Goal: Task Accomplishment & Management: Complete application form

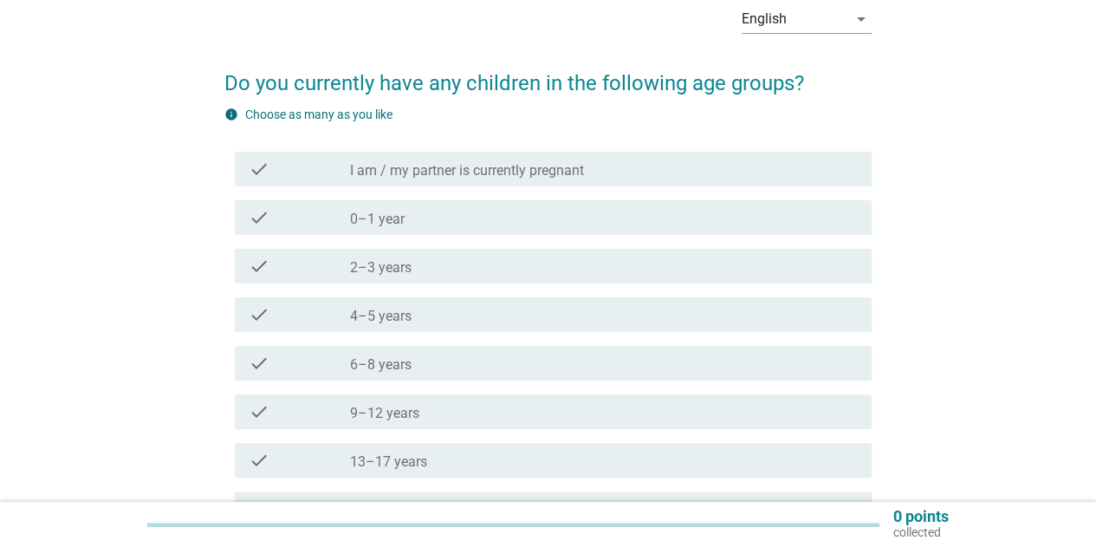
scroll to position [173, 0]
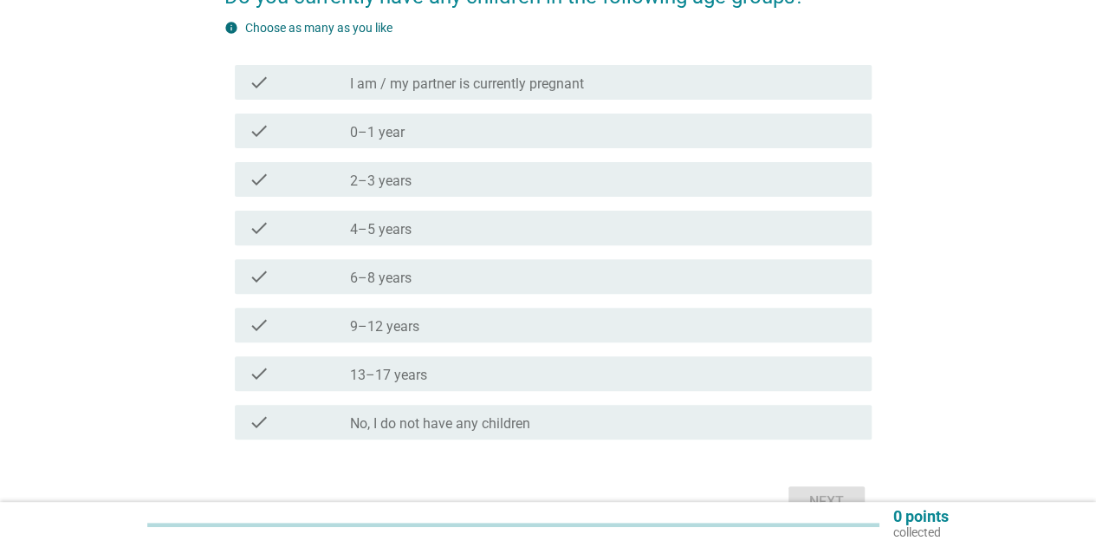
click at [535, 326] on div "check_box_outline_blank 9–12 years" at bounding box center [604, 325] width 508 height 21
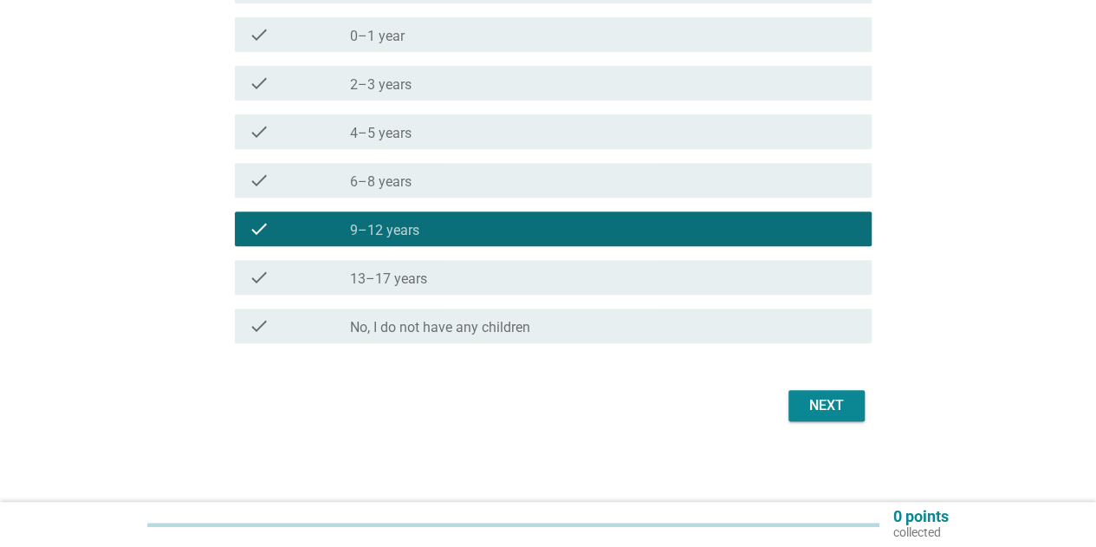
scroll to position [272, 0]
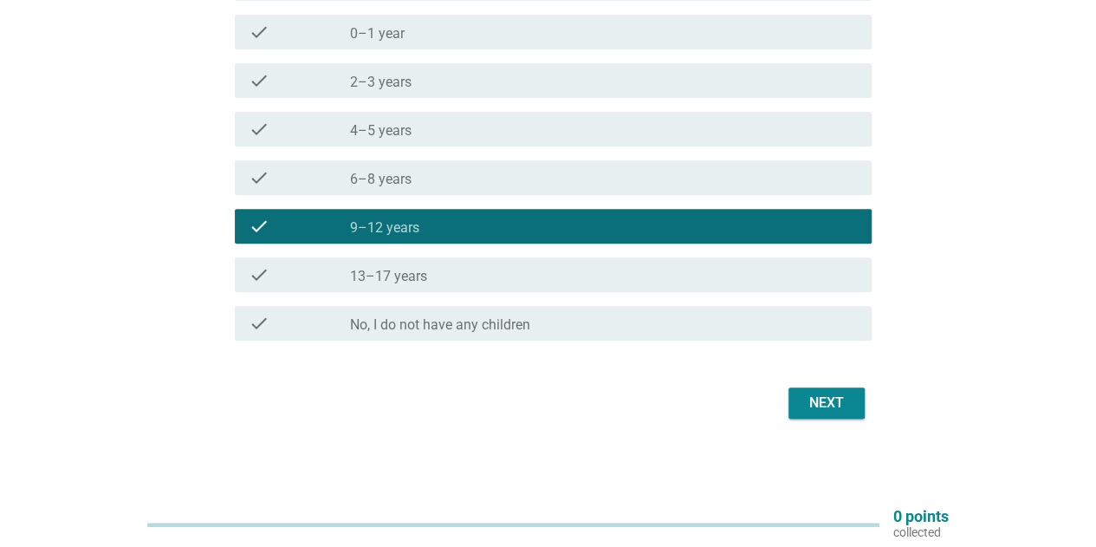
click at [827, 406] on div "Next" at bounding box center [826, 403] width 49 height 21
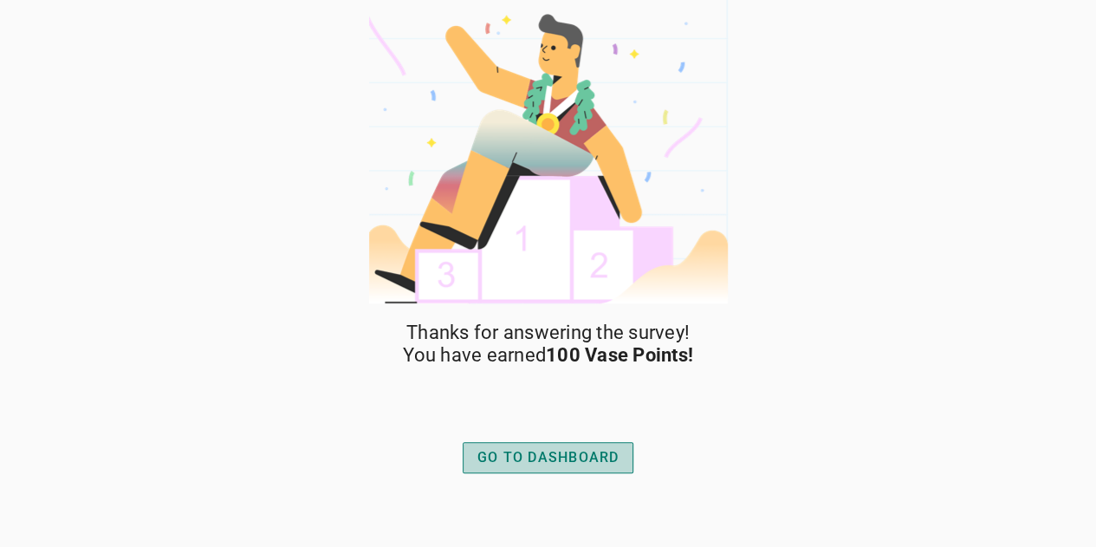
click at [487, 452] on div "GO TO DASHBOARD" at bounding box center [548, 457] width 142 height 21
